Goal: Transaction & Acquisition: Purchase product/service

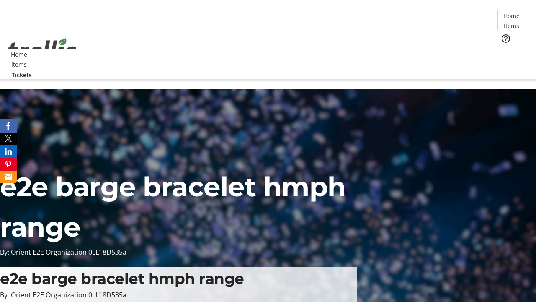
click at [504, 49] on span "Tickets" at bounding box center [514, 53] width 20 height 9
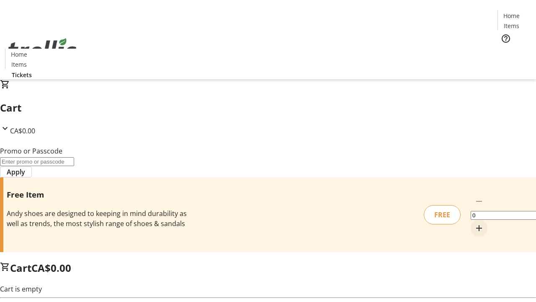
click at [474, 223] on mat-icon "Increment by one" at bounding box center [479, 228] width 10 height 10
type input "1"
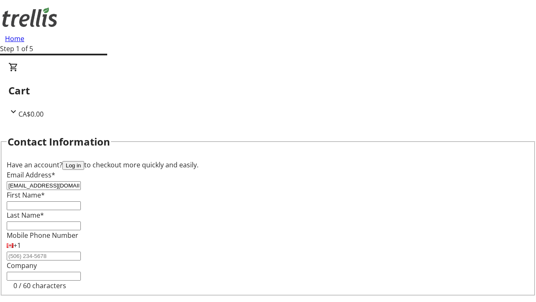
type input "[EMAIL_ADDRESS][DOMAIN_NAME]"
type input "Name"
type input "[PERSON_NAME]"
